Goal: Task Accomplishment & Management: Use online tool/utility

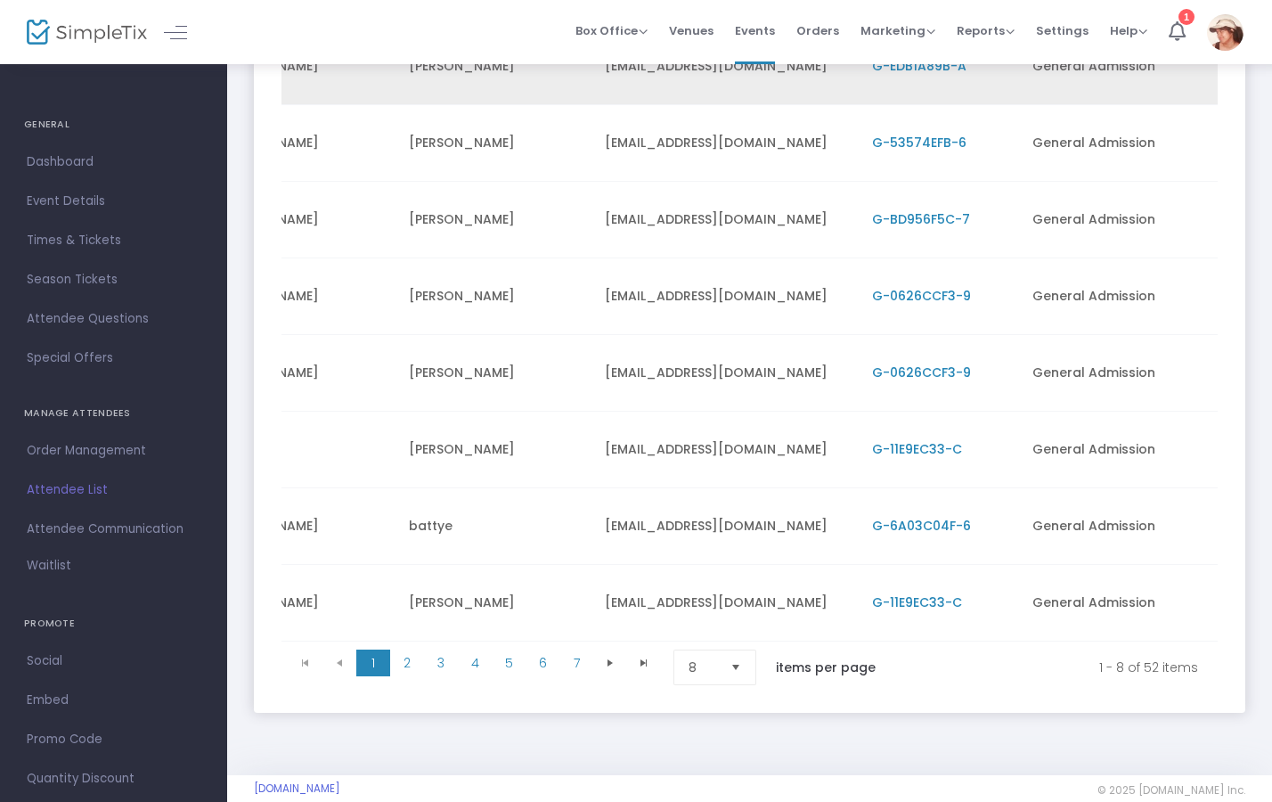
scroll to position [363, 0]
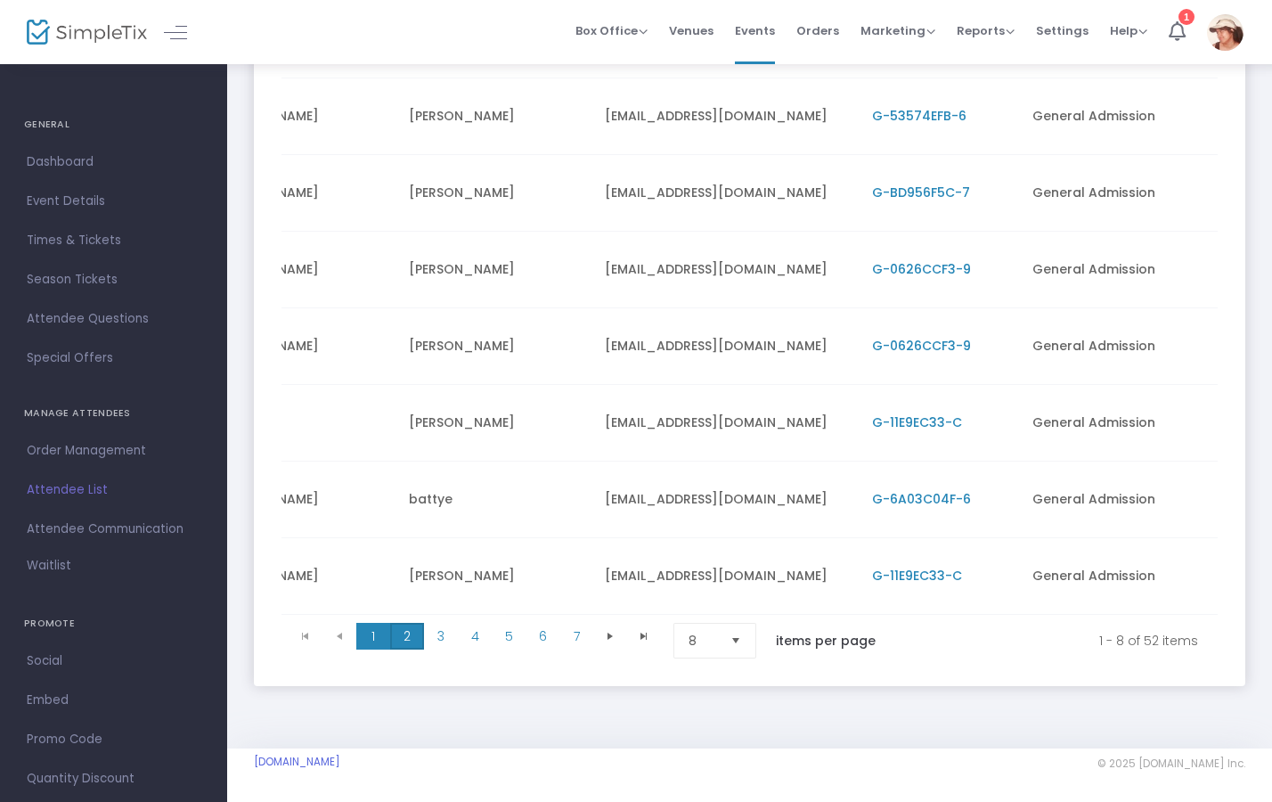
click at [395, 641] on span "2" at bounding box center [407, 636] width 34 height 27
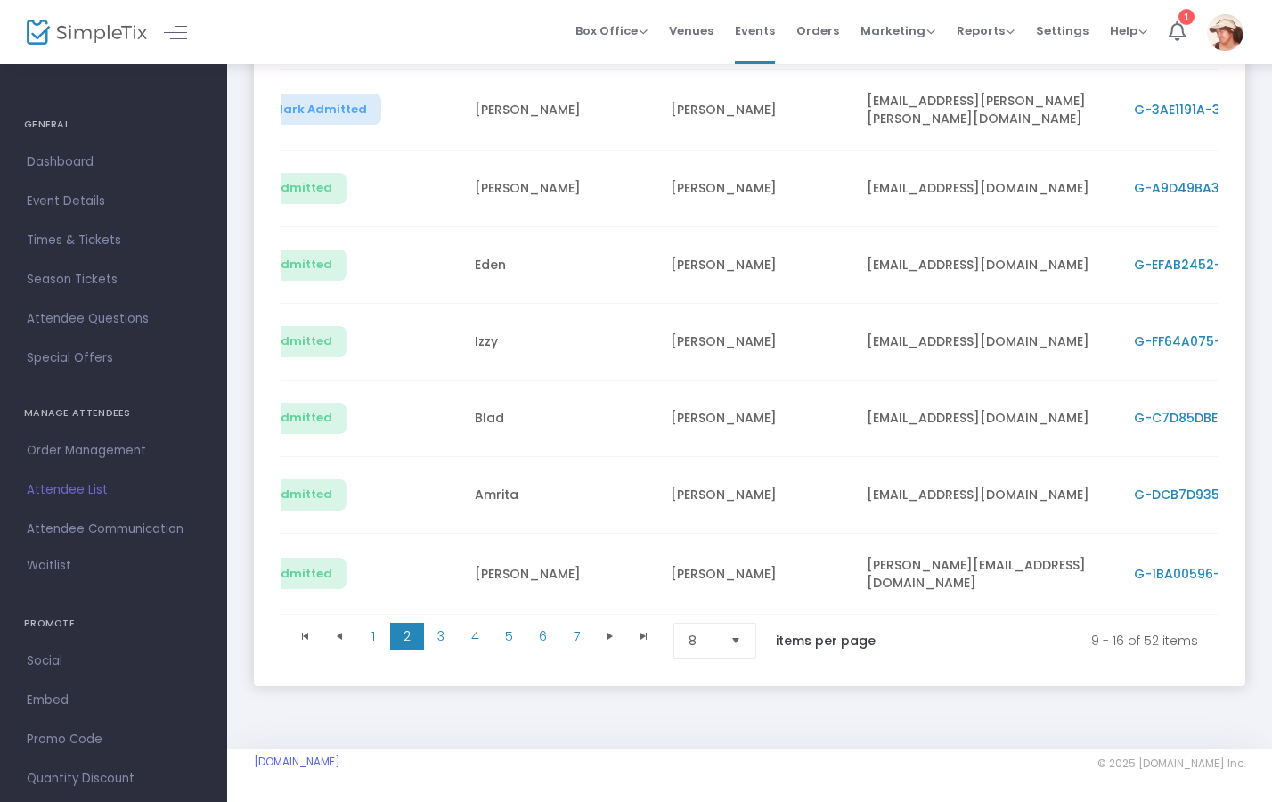
scroll to position [0, 0]
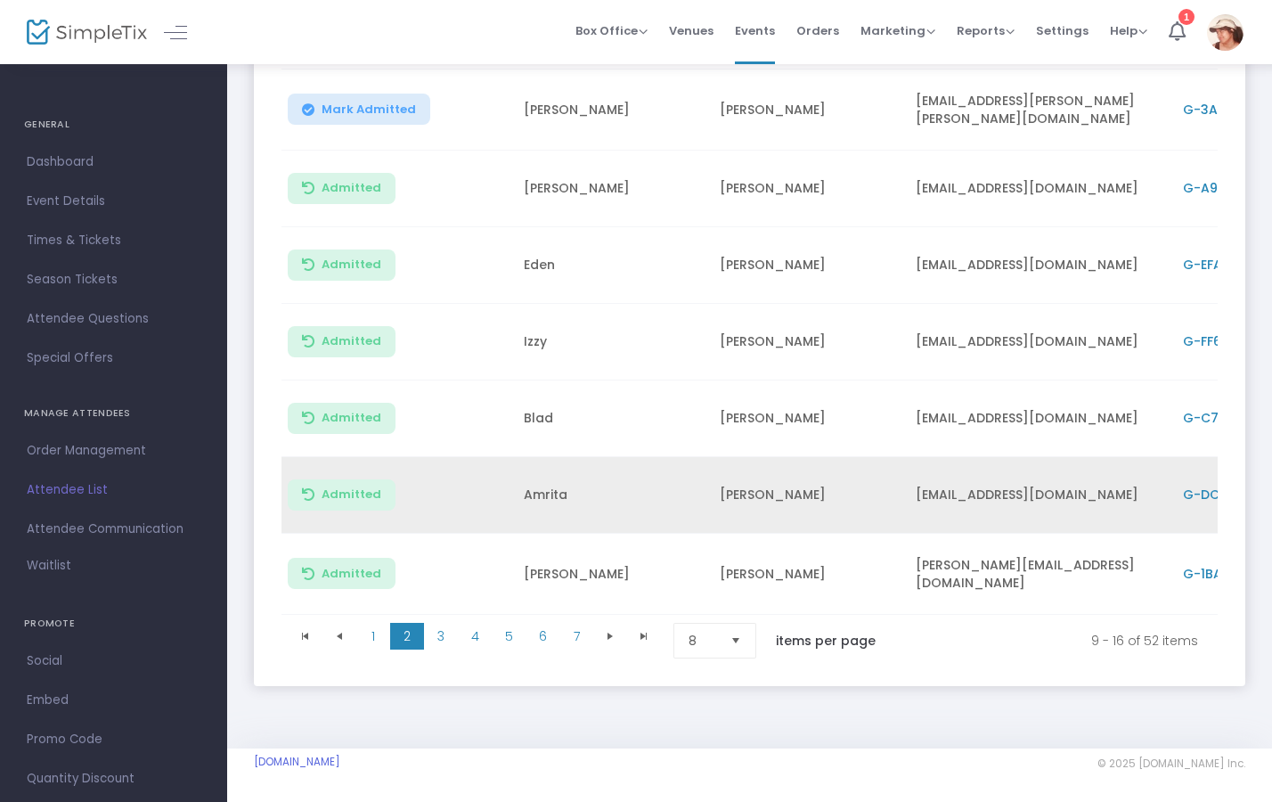
click at [545, 481] on td "Amrita" at bounding box center [611, 495] width 196 height 77
click at [637, 485] on td "Amrita" at bounding box center [611, 495] width 196 height 77
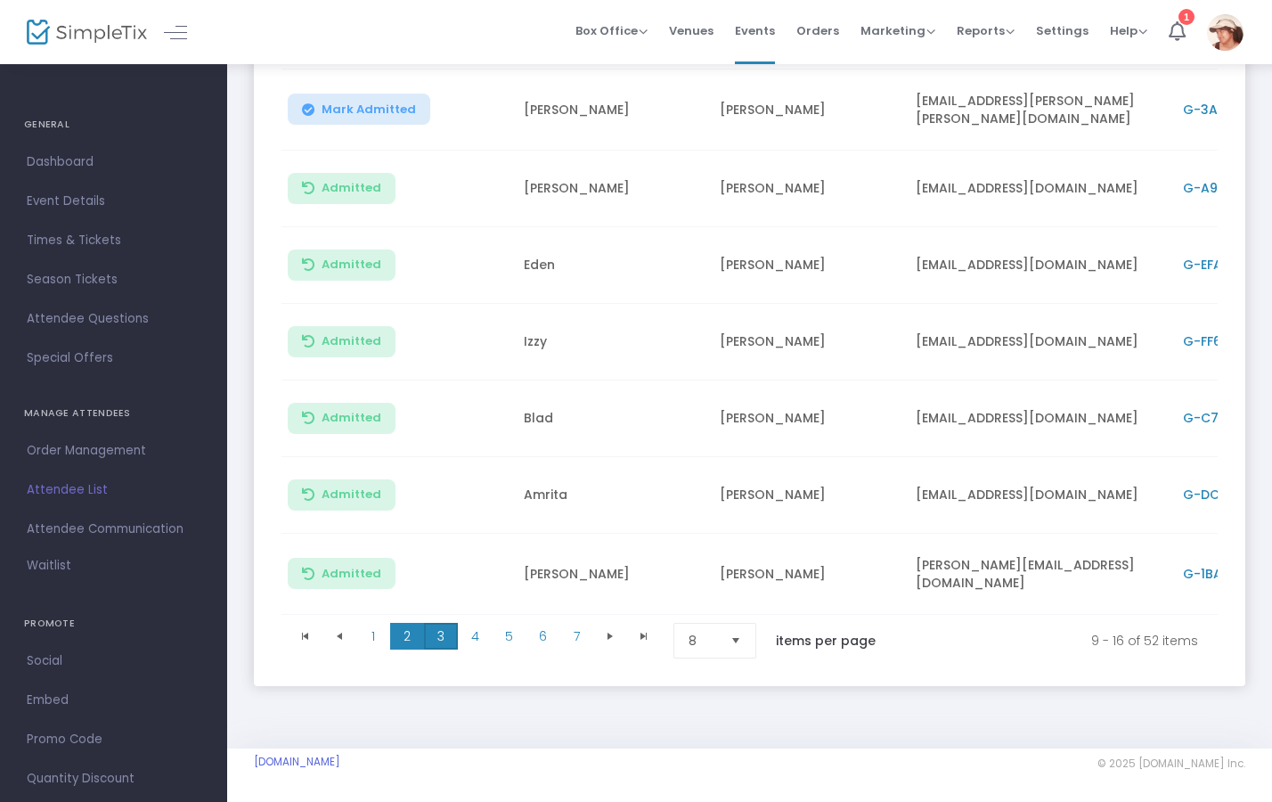
click at [443, 636] on span "3" at bounding box center [441, 636] width 34 height 27
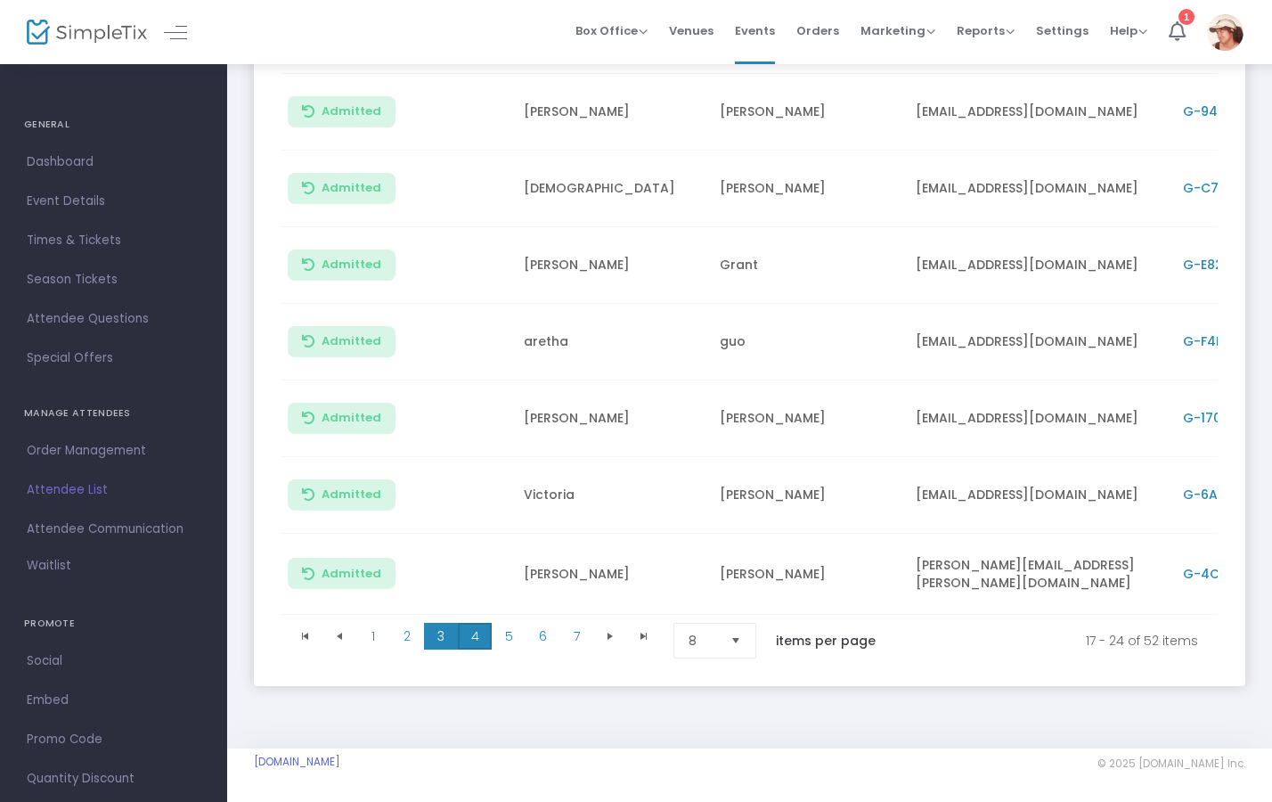
click at [474, 628] on span "4" at bounding box center [475, 636] width 34 height 27
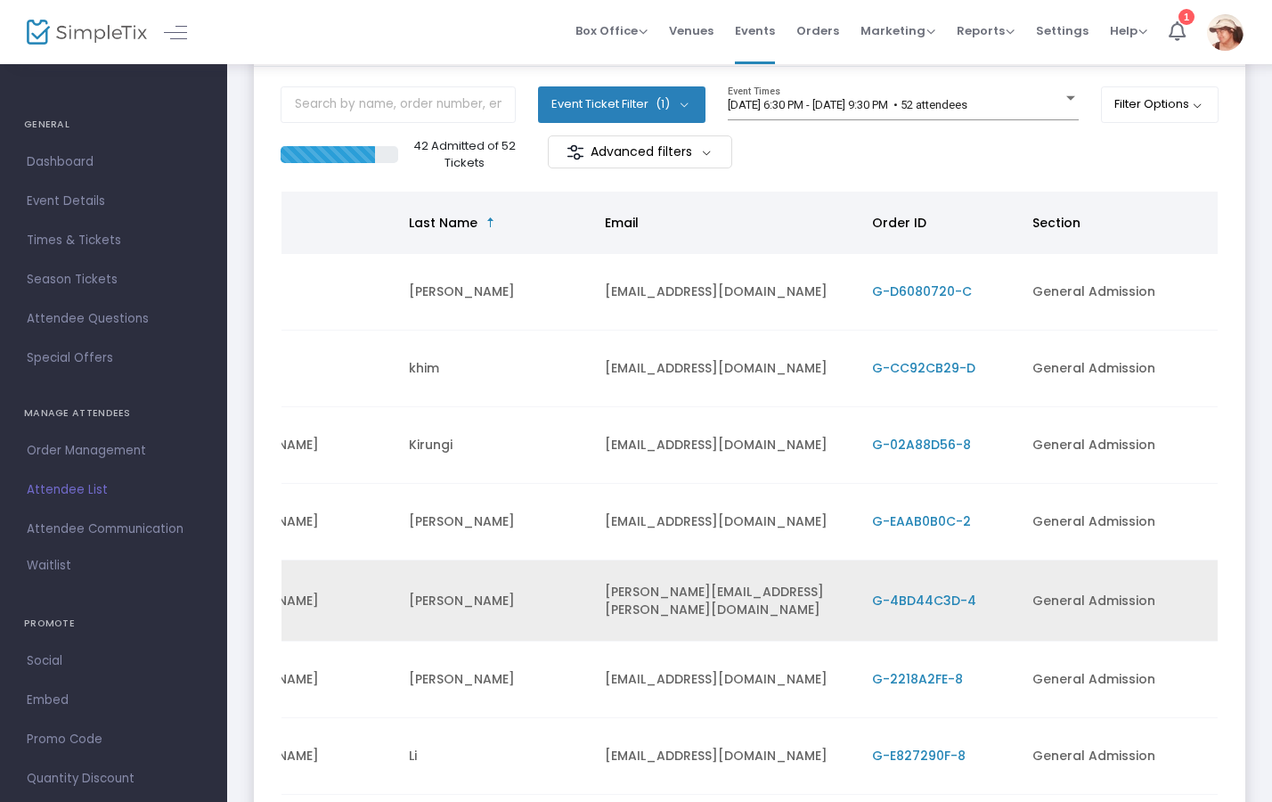
scroll to position [74, 0]
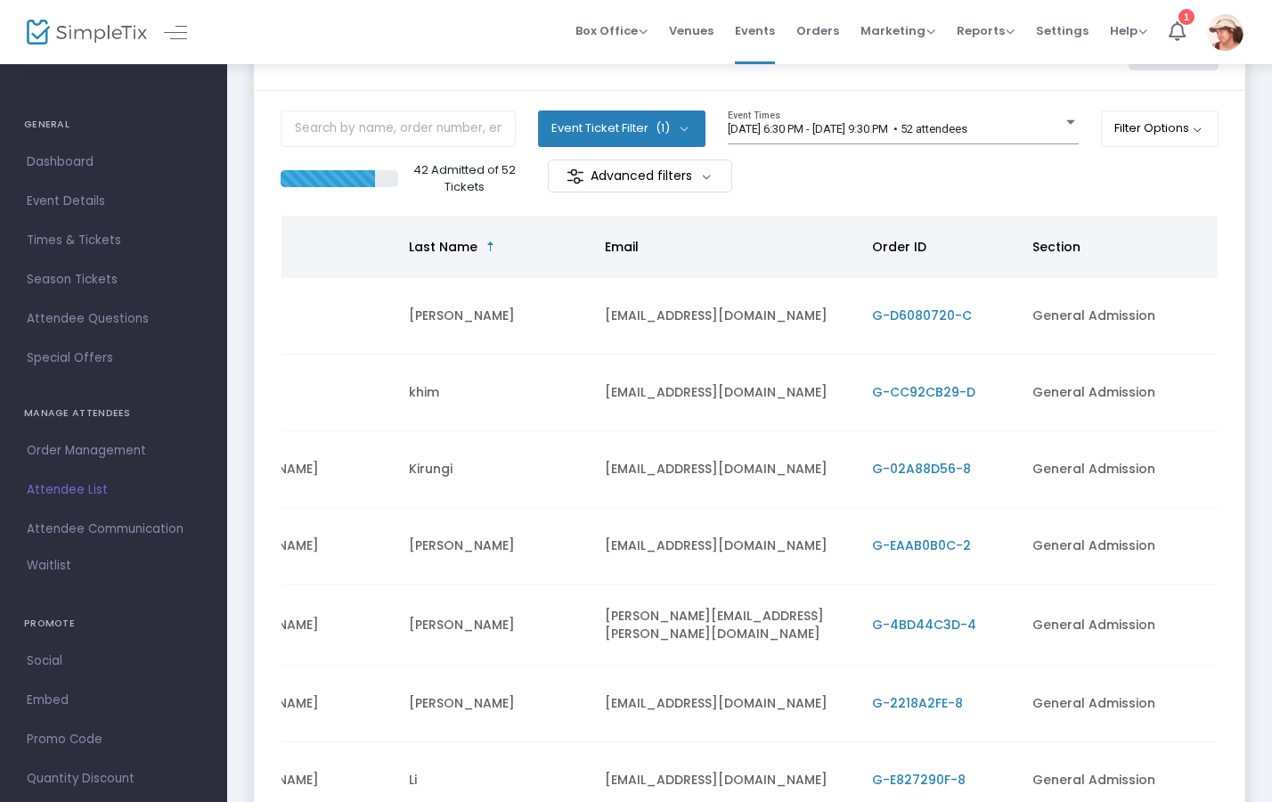
click at [651, 179] on m-button "Advanced filters" at bounding box center [640, 175] width 184 height 33
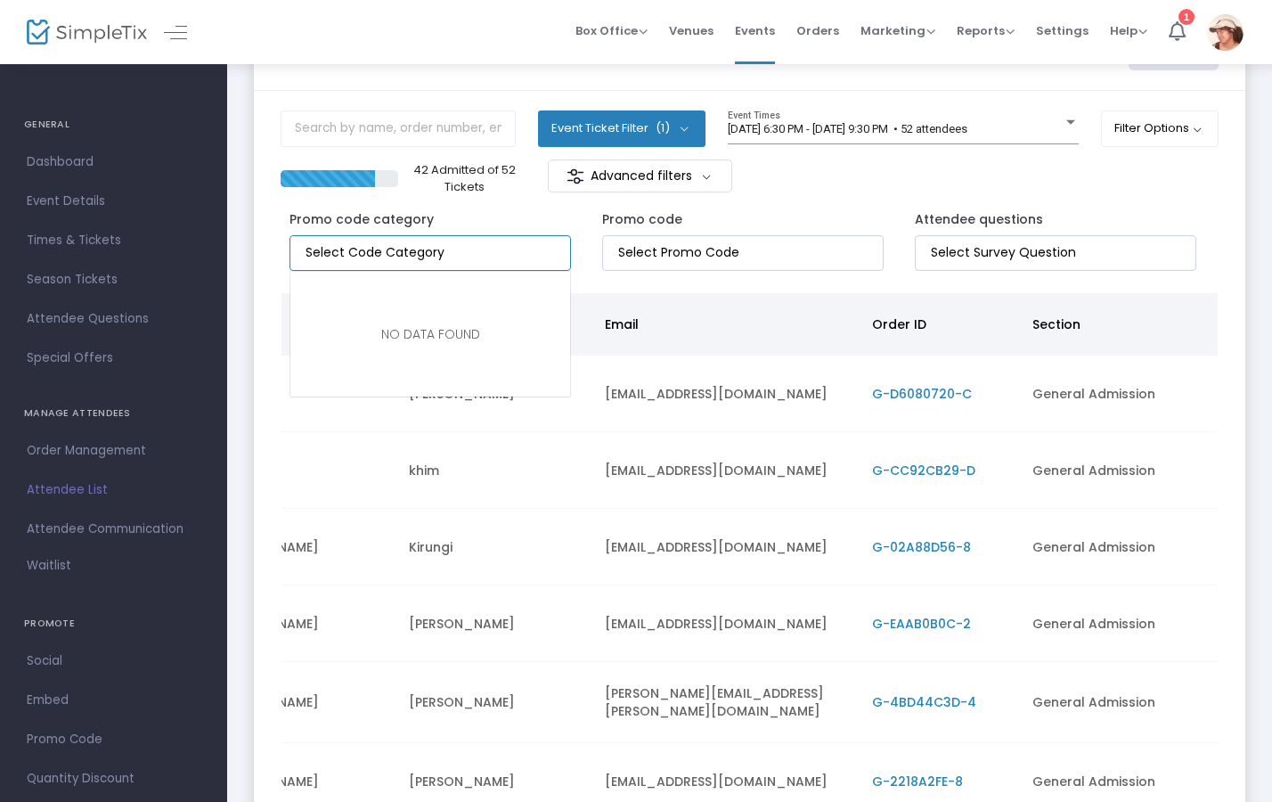
click at [498, 257] on input "NO DATA FOUND" at bounding box center [434, 252] width 257 height 19
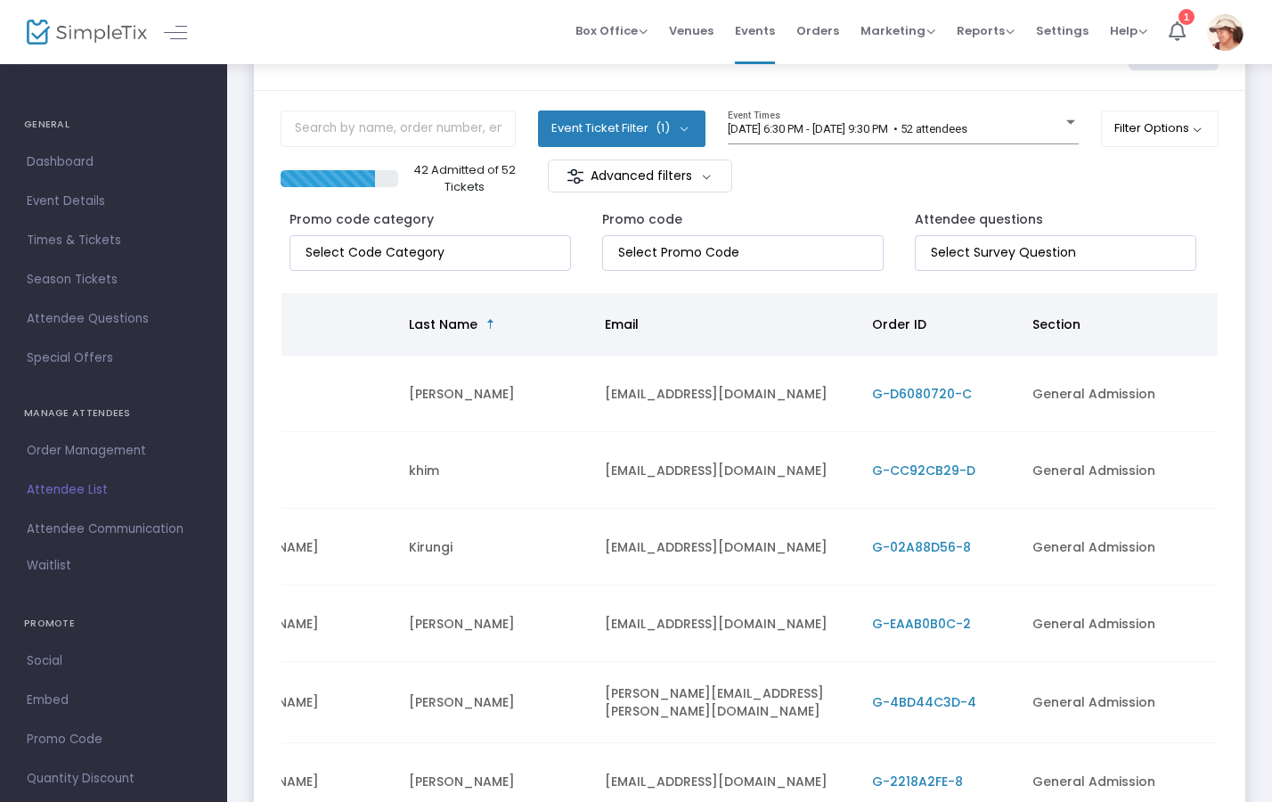
click at [808, 204] on div "Promo code" at bounding box center [749, 235] width 313 height 69
click at [688, 130] on button "Event Ticket Filter (1)" at bounding box center [621, 128] width 167 height 36
click at [1144, 139] on button "Filter Options" at bounding box center [1160, 128] width 118 height 36
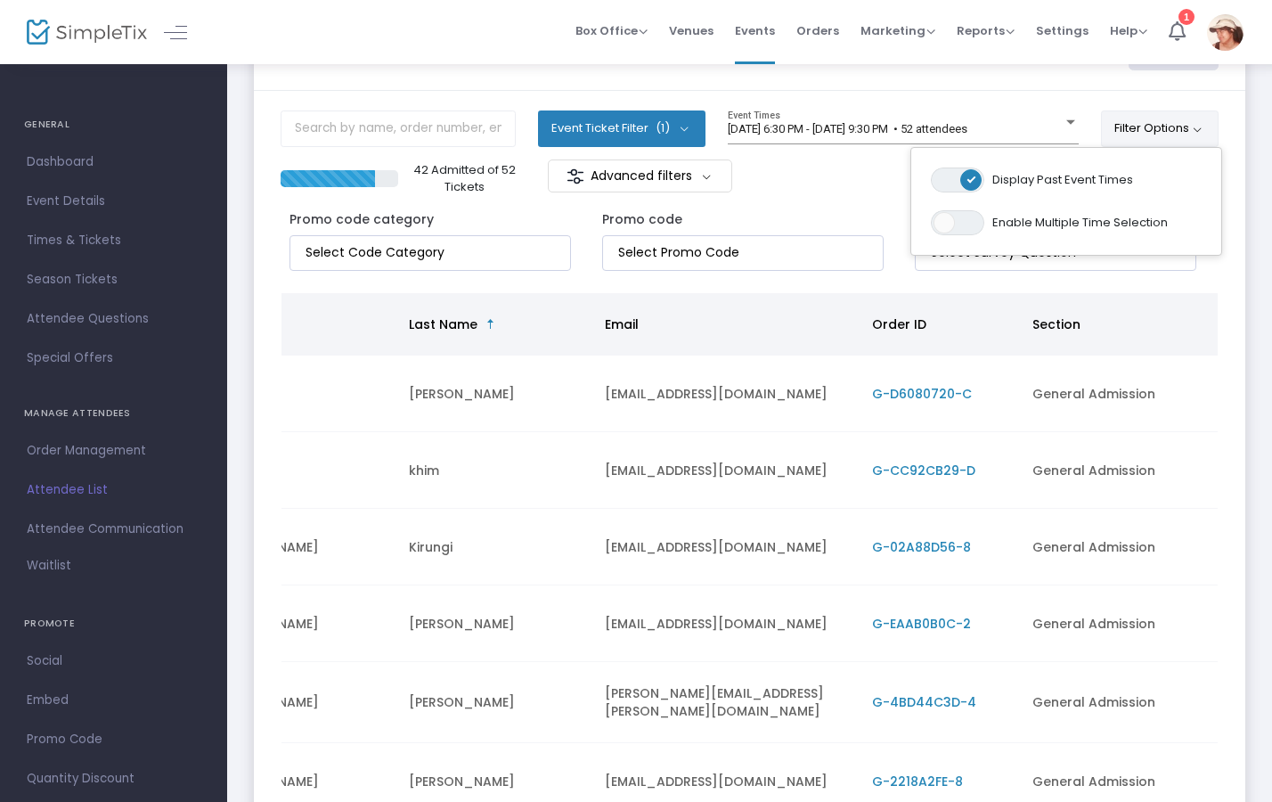
click at [1058, 94] on m-panel-content "Event Ticket Filter (1) Select All General Admission [DATE] 6:30 PM - [DATE] 9:…" at bounding box center [749, 567] width 991 height 953
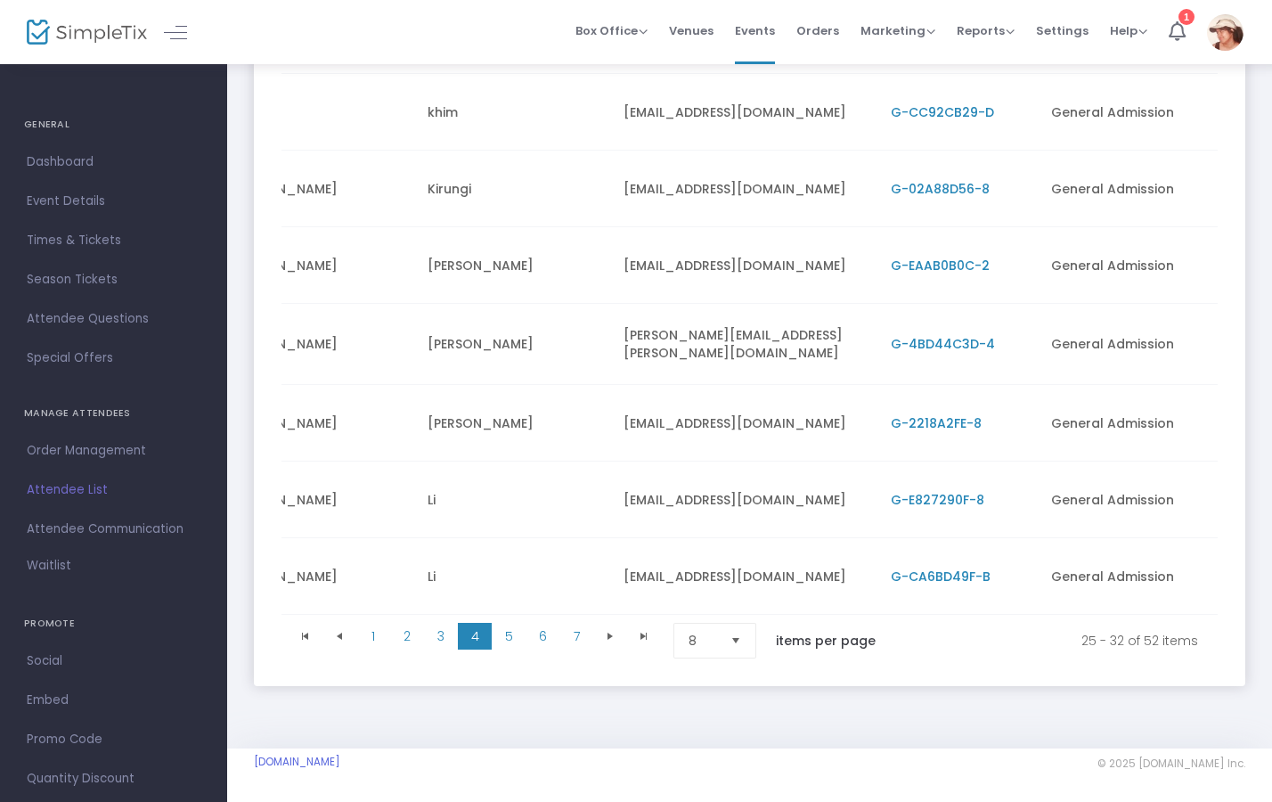
scroll to position [0, 0]
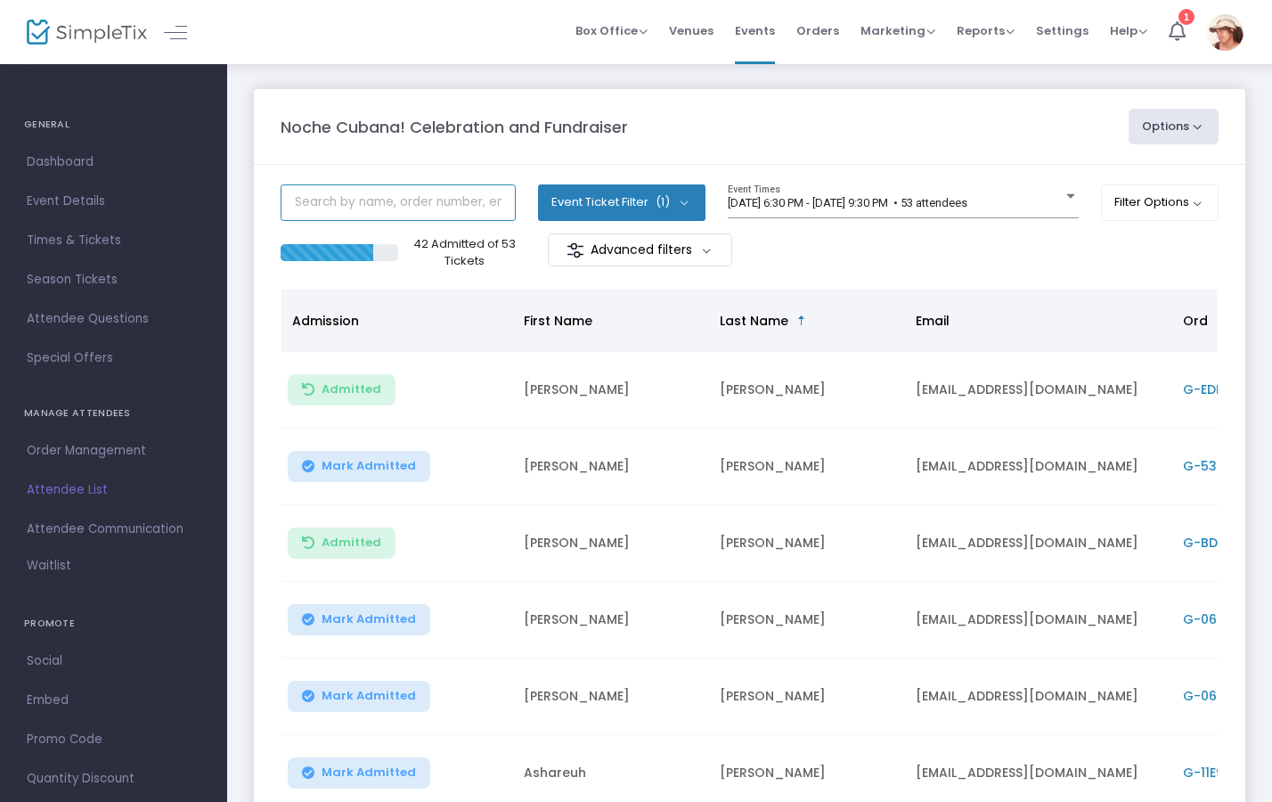
click at [417, 202] on input "text" at bounding box center [398, 202] width 235 height 37
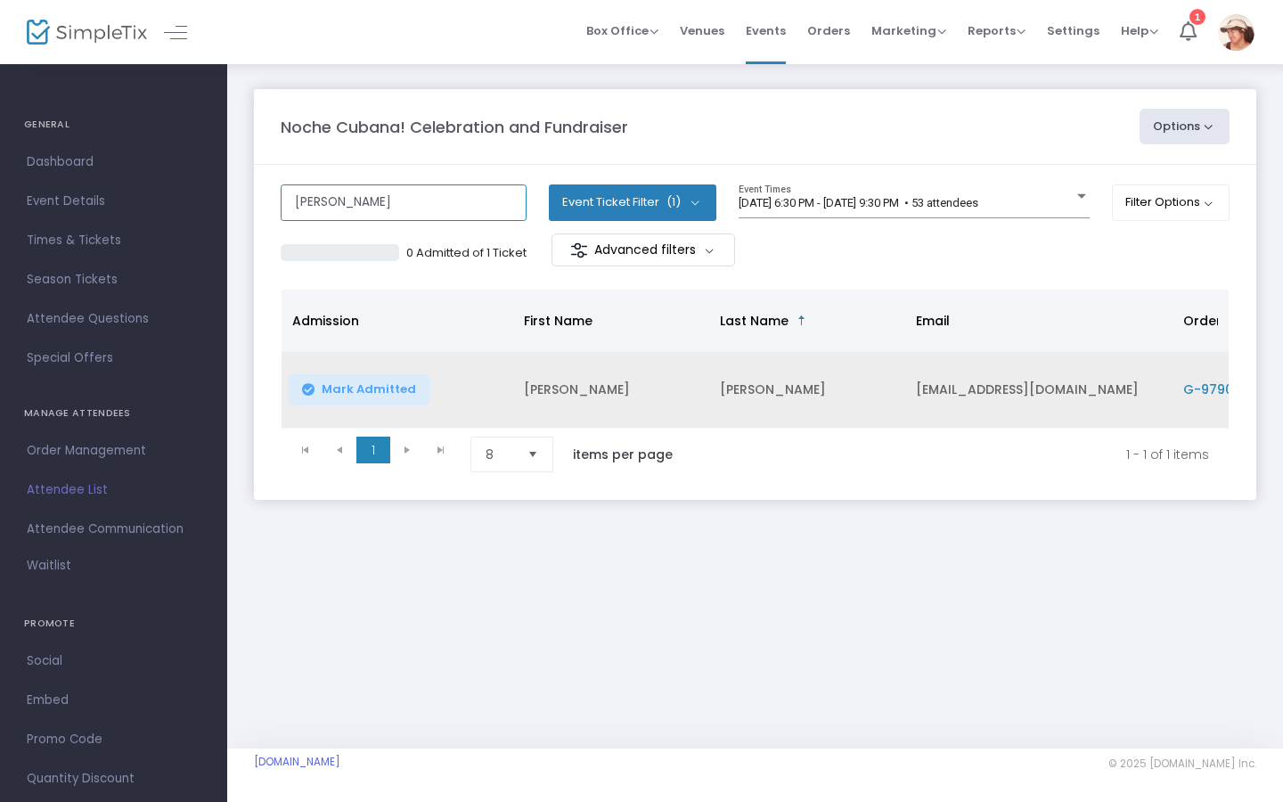
type input "tom"
click at [378, 382] on span "Mark Admitted" at bounding box center [369, 389] width 94 height 14
